Goal: Find contact information: Find contact information

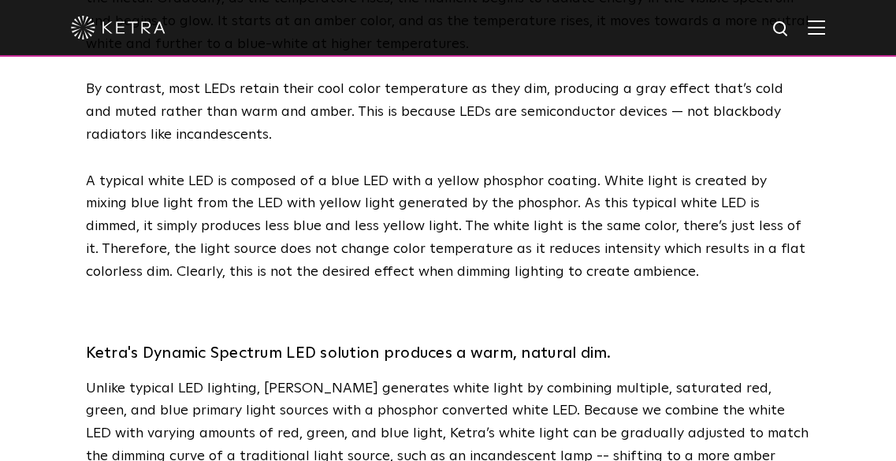
click at [302, 171] on p "A typical white LED is composed of a blue LED with a yellow phosphor coating. W…" at bounding box center [448, 226] width 725 height 113
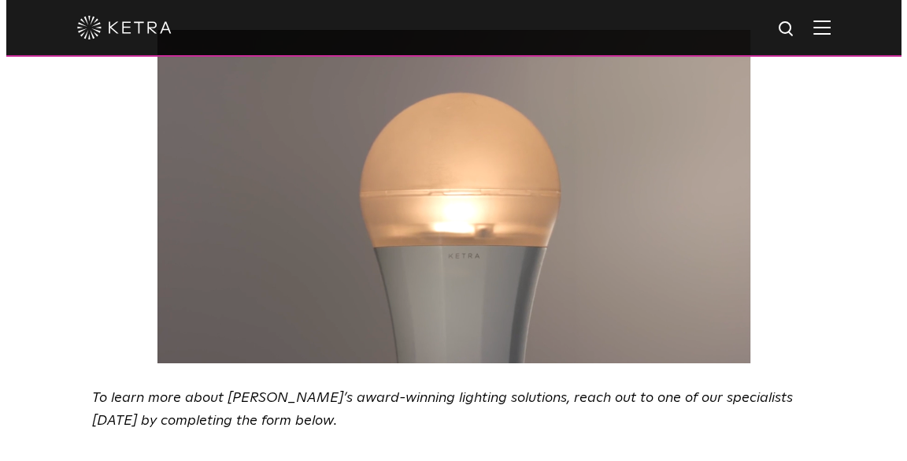
scroll to position [2761, 0]
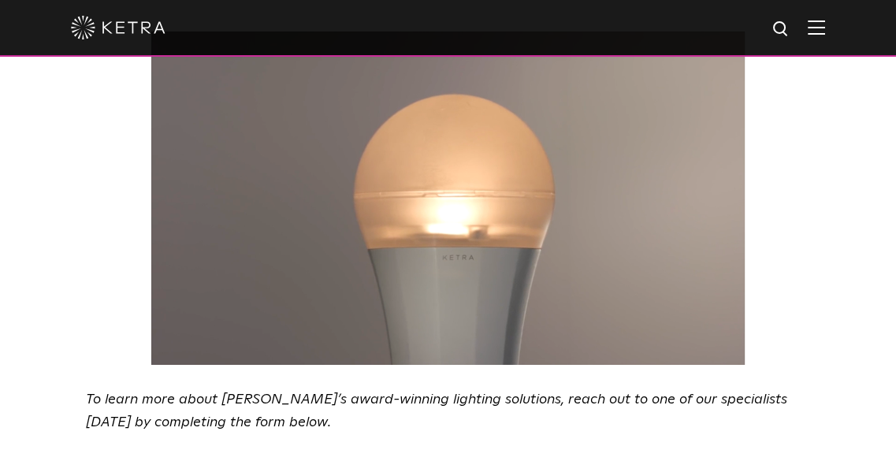
click at [825, 39] on div at bounding box center [448, 27] width 754 height 55
click at [825, 31] on img at bounding box center [815, 27] width 17 height 15
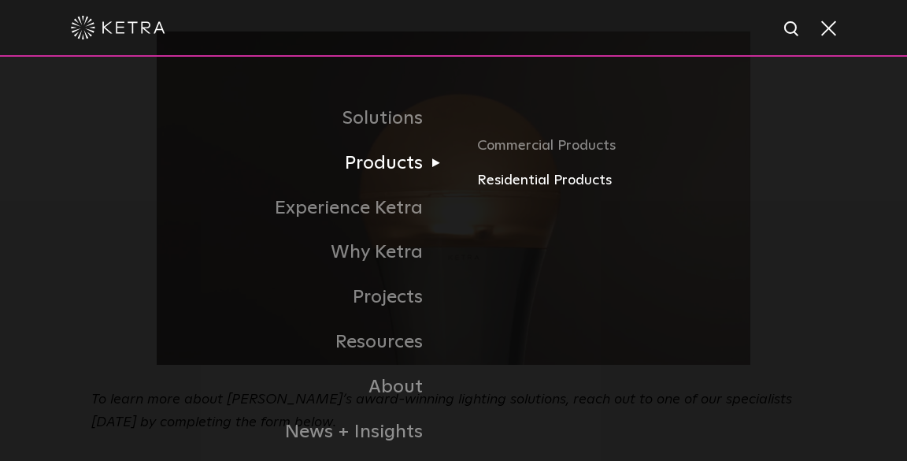
click at [514, 187] on link "Residential Products" at bounding box center [650, 180] width 347 height 23
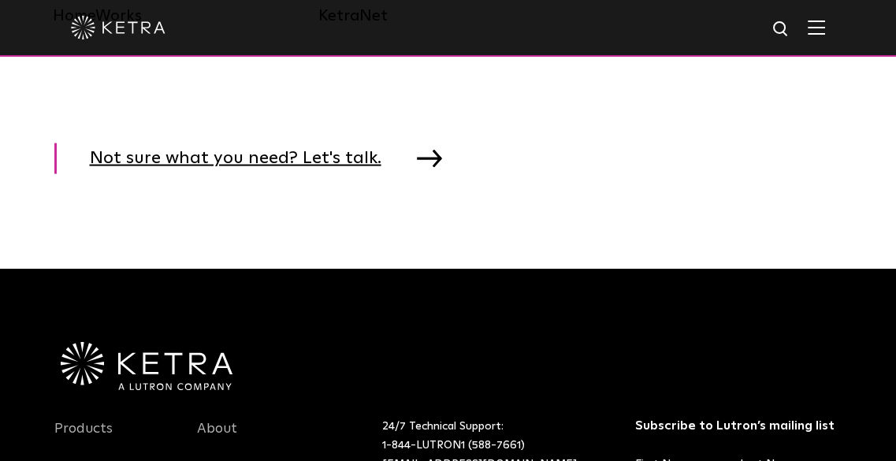
scroll to position [2409, 0]
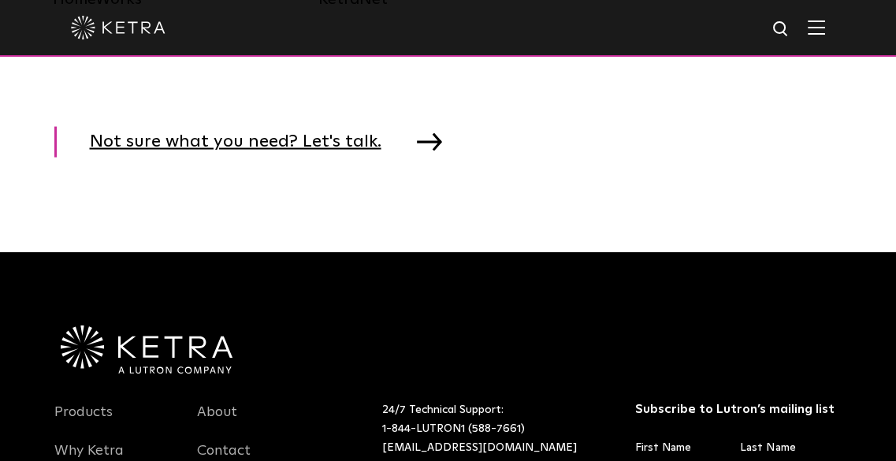
click at [417, 150] on img at bounding box center [429, 141] width 25 height 17
